Goal: Information Seeking & Learning: Learn about a topic

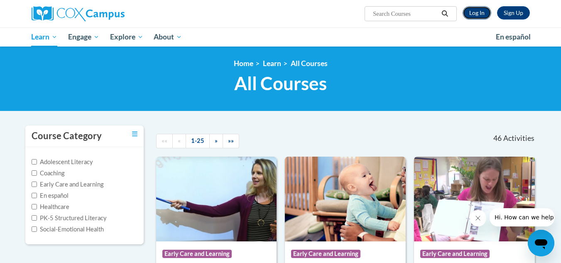
click at [471, 18] on link "Log In" at bounding box center [477, 12] width 29 height 13
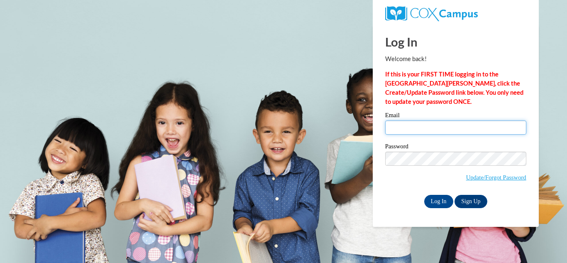
click at [416, 129] on input "Email" at bounding box center [455, 127] width 141 height 14
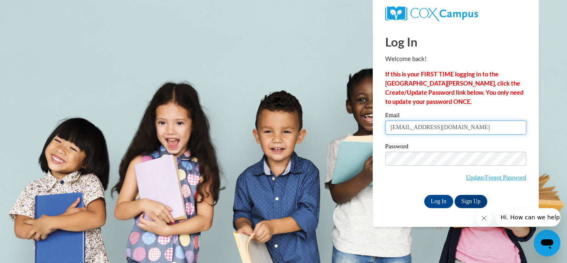
type input "janderson0531@kctcs.edu"
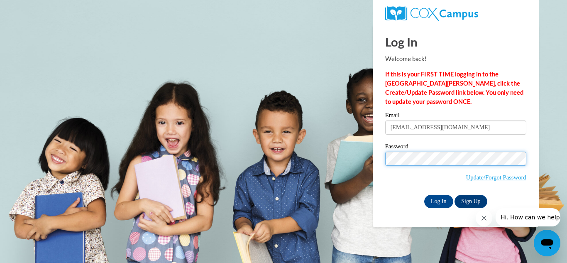
click at [424, 195] on input "Log In" at bounding box center [438, 201] width 29 height 13
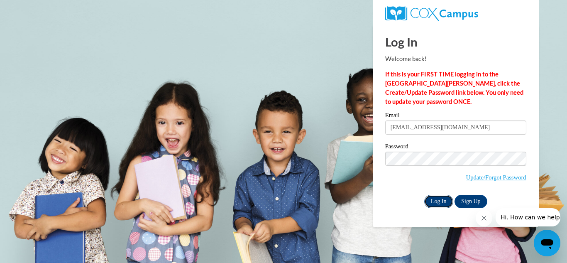
click at [437, 198] on input "Log In" at bounding box center [438, 201] width 29 height 13
click at [487, 176] on link "Update/Forgot Password" at bounding box center [496, 177] width 60 height 7
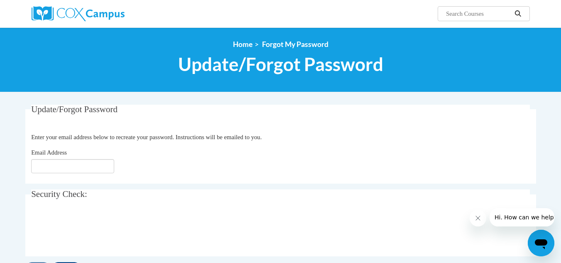
click at [87, 175] on fieldset "Update/Forgot Password Please enter your email address Enter your email address…" at bounding box center [280, 144] width 511 height 79
click at [88, 160] on input "Email Address" at bounding box center [72, 166] width 83 height 14
type input "[EMAIL_ADDRESS][DOMAIN_NAME]"
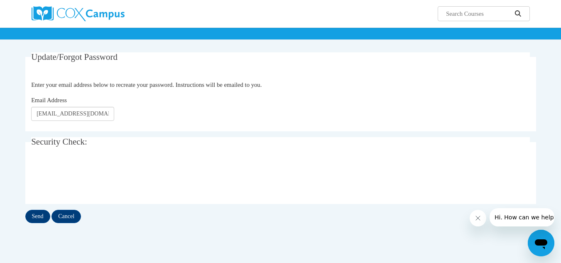
scroll to position [57, 0]
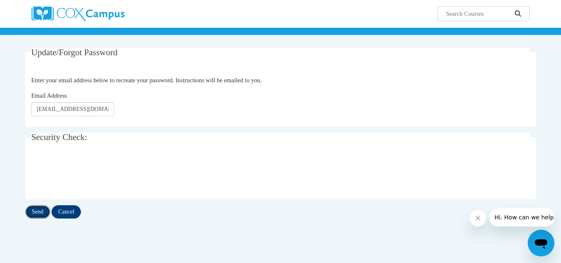
click at [37, 211] on input "Send" at bounding box center [37, 211] width 25 height 13
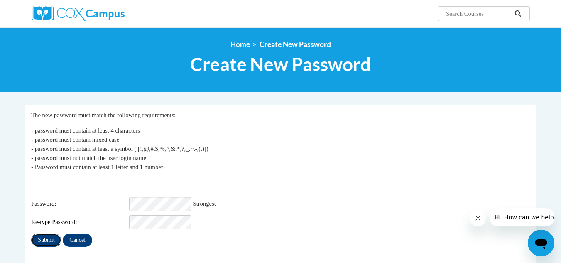
click at [48, 233] on input "Submit" at bounding box center [46, 239] width 30 height 13
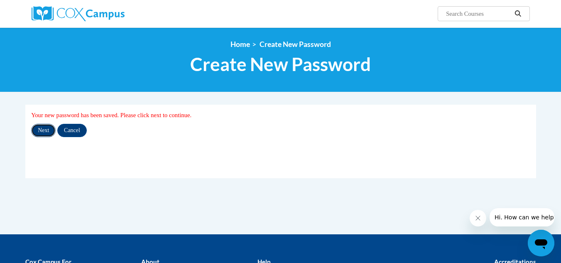
click at [41, 132] on input "Next" at bounding box center [43, 130] width 24 height 13
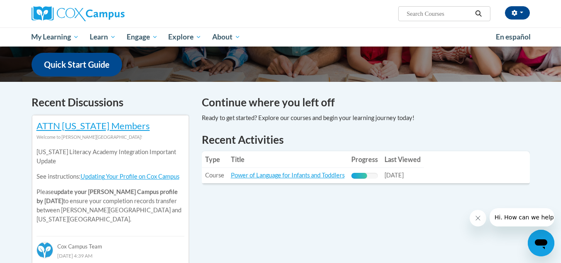
scroll to position [211, 0]
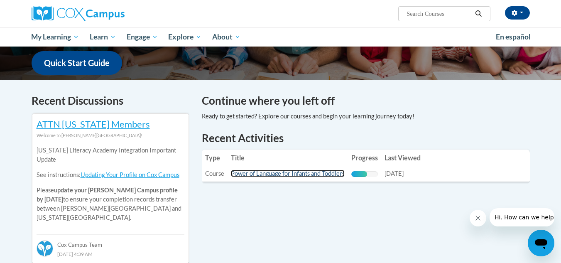
click at [252, 171] on link "Power of Language for Infants and Toddlers" at bounding box center [288, 173] width 114 height 7
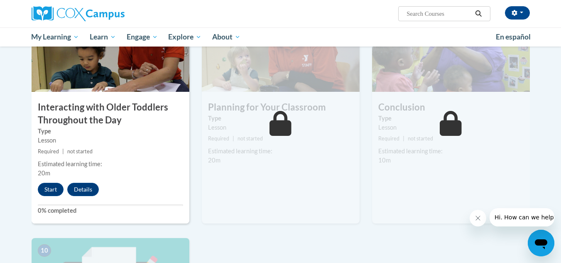
drag, startPoint x: 566, startPoint y: 64, endPoint x: 567, endPoint y: 203, distance: 139.9
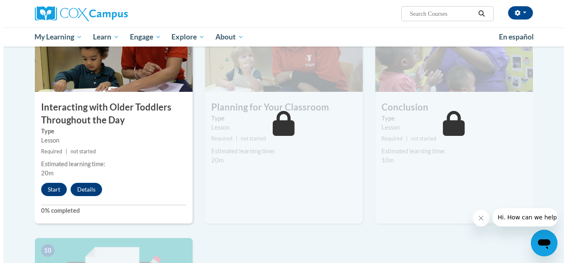
scroll to position [658, 0]
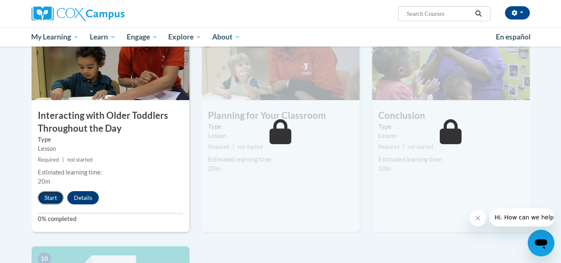
click at [45, 191] on button "Start" at bounding box center [51, 197] width 26 height 13
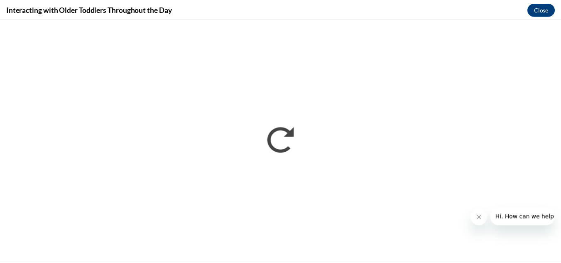
scroll to position [0, 0]
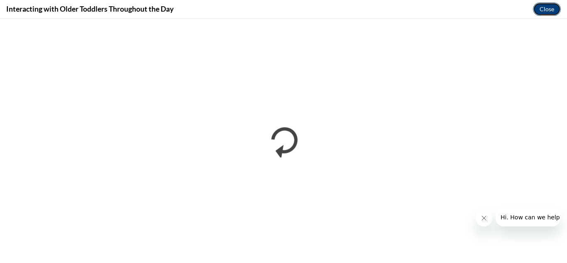
click at [551, 10] on button "Close" at bounding box center [547, 8] width 28 height 13
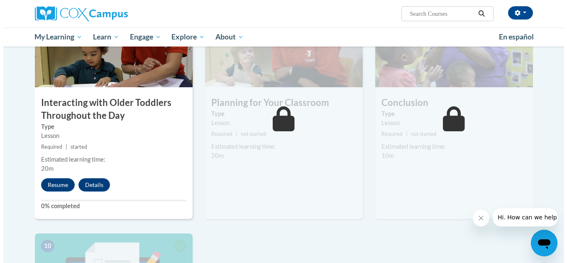
scroll to position [677, 0]
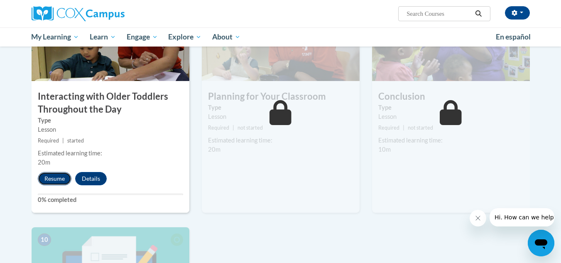
click at [55, 172] on button "Resume" at bounding box center [55, 178] width 34 height 13
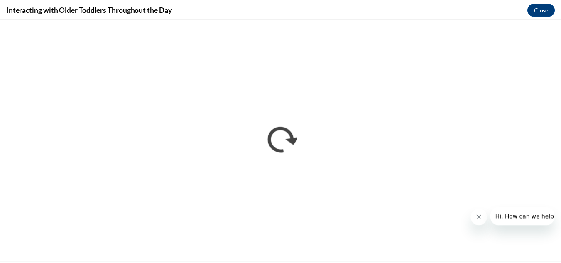
scroll to position [0, 0]
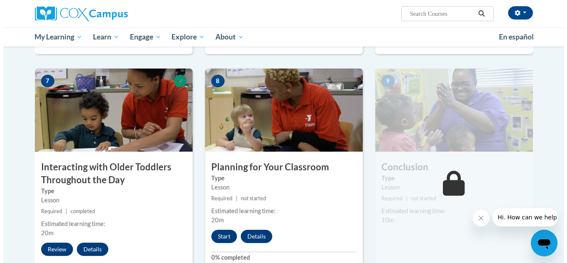
scroll to position [620, 0]
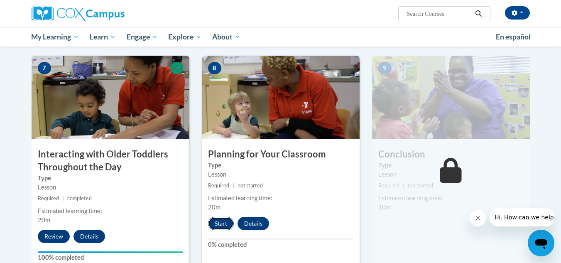
click at [225, 217] on button "Start" at bounding box center [221, 223] width 26 height 13
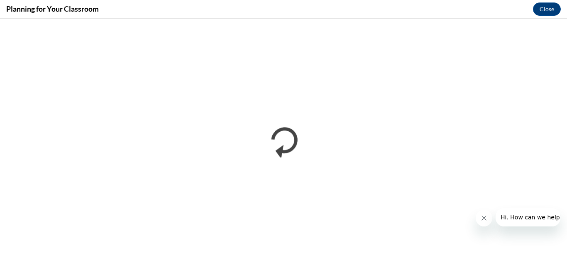
scroll to position [0, 0]
click at [481, 216] on icon "Close message from company" at bounding box center [483, 218] width 7 height 7
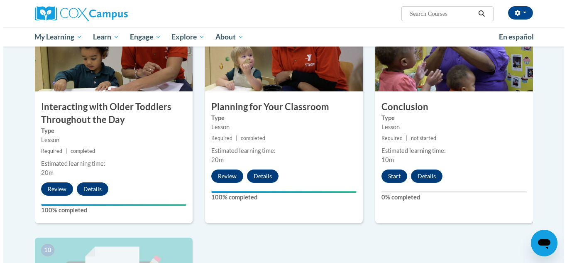
scroll to position [691, 0]
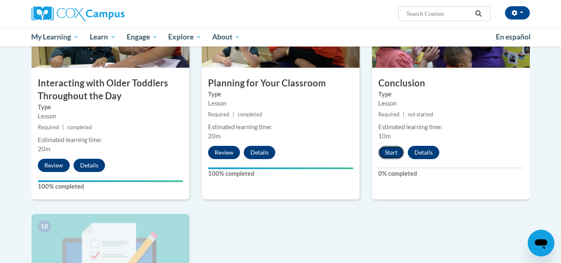
click at [391, 146] on button "Start" at bounding box center [391, 152] width 26 height 13
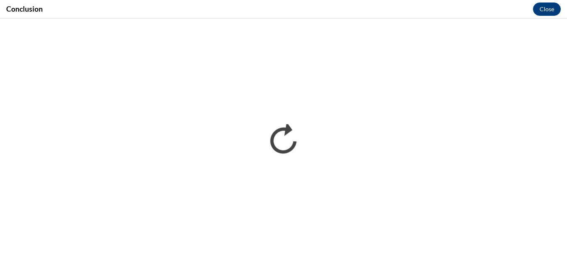
scroll to position [0, 0]
